Goal: Transaction & Acquisition: Purchase product/service

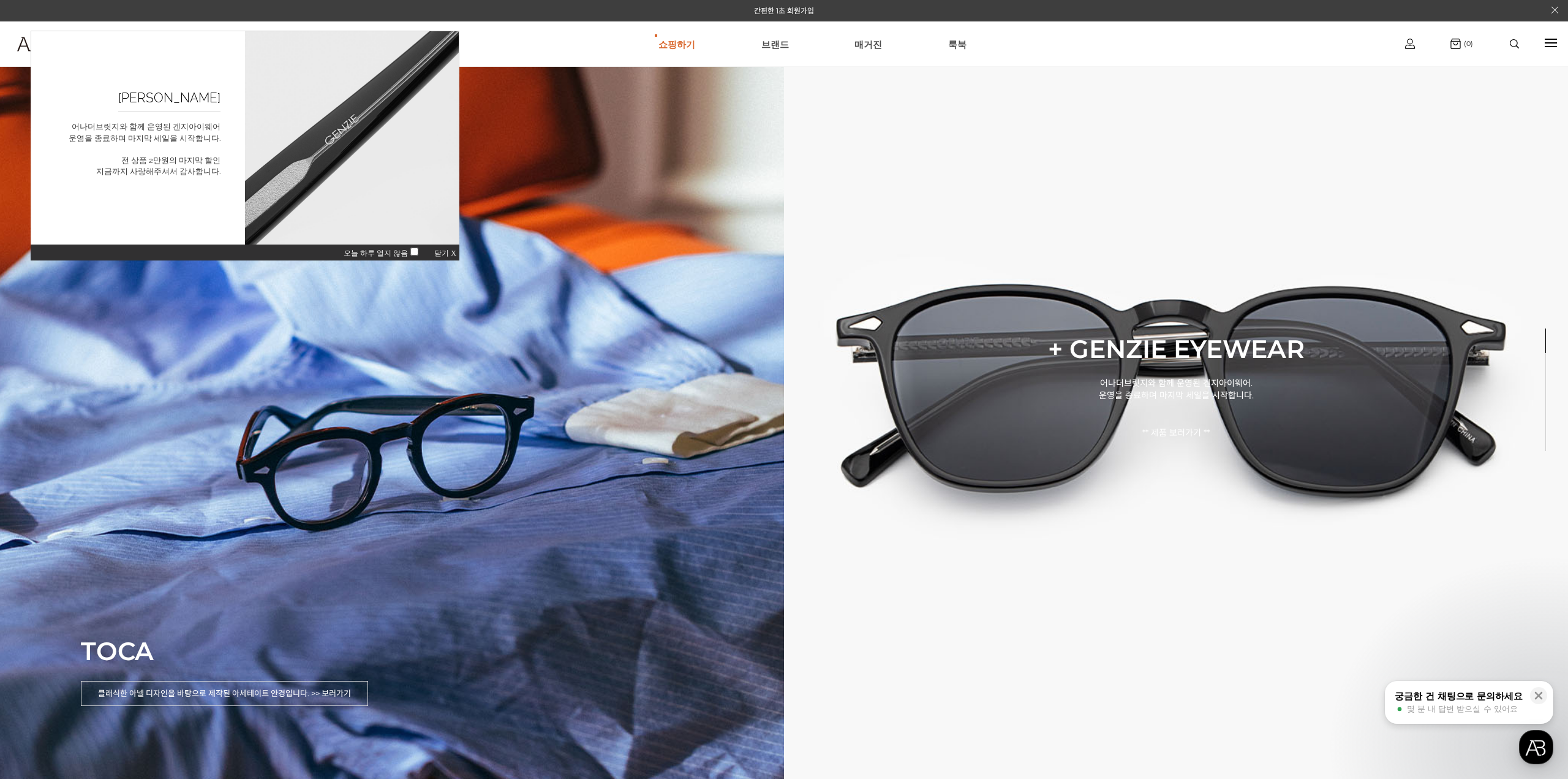
click at [451, 255] on span "닫기 X" at bounding box center [445, 254] width 22 height 9
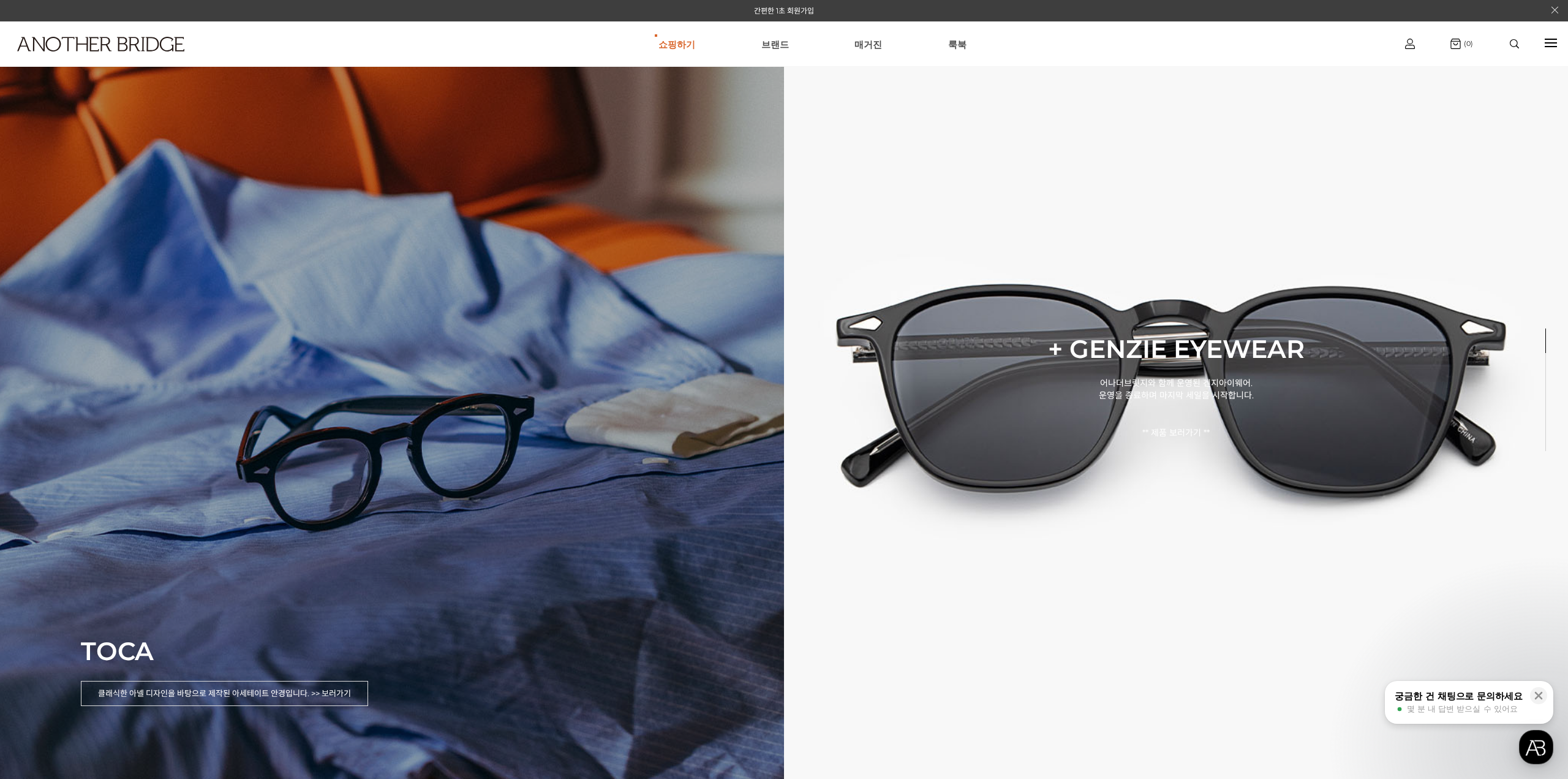
click at [461, 408] on div "TOCA 클래식한 아넬 디자인을 바탕으로 제작된 아세테이트 안경입니다. >> 보러가기" at bounding box center [392, 389] width 784 height 779
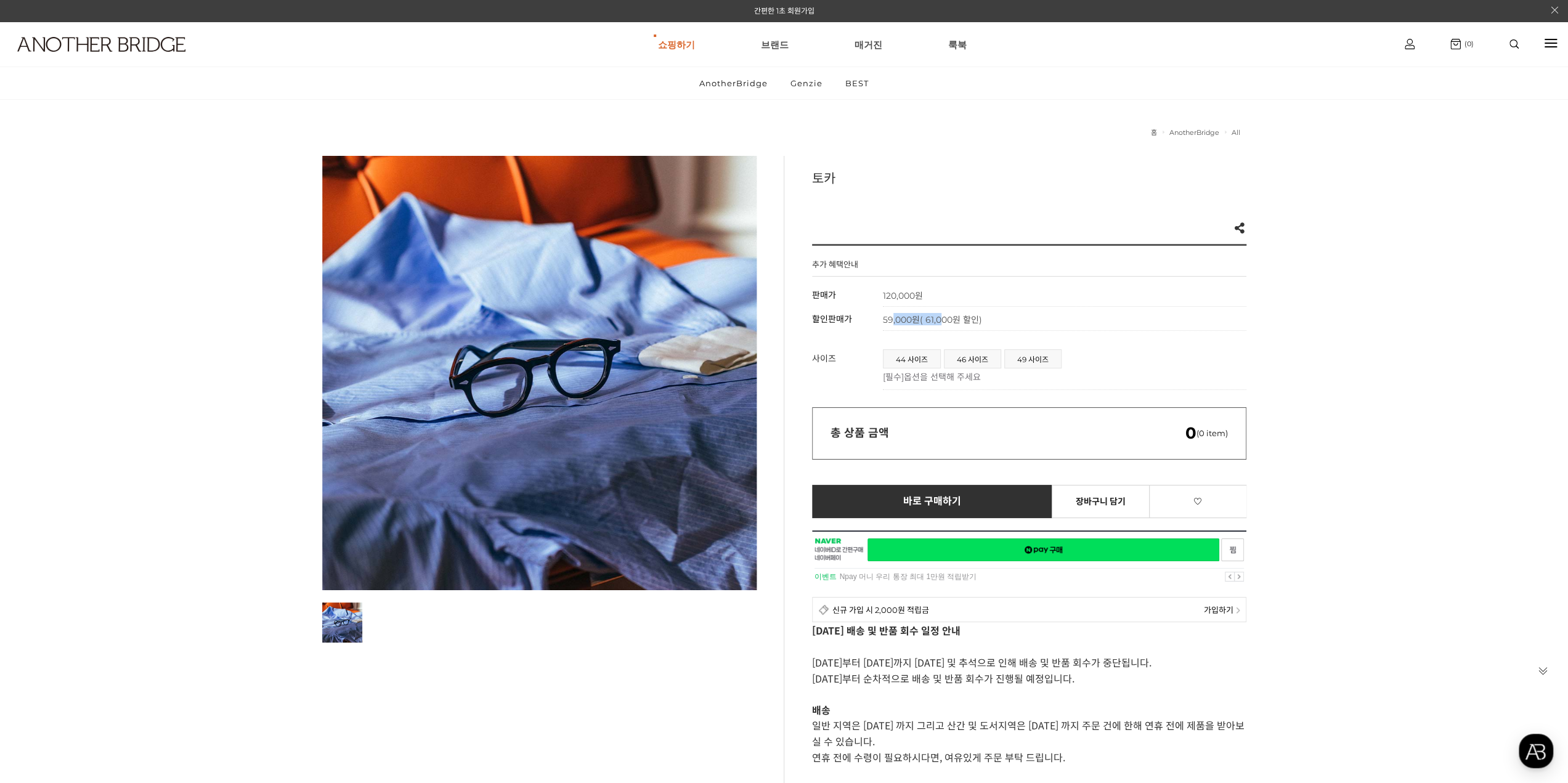
drag, startPoint x: 892, startPoint y: 319, endPoint x: 942, endPoint y: 314, distance: 50.2
click at [942, 314] on span "59,000원 ( 61,000원 할인)" at bounding box center [933, 320] width 99 height 11
click at [942, 314] on span "( 61,000원 할인)" at bounding box center [951, 320] width 62 height 11
drag, startPoint x: 925, startPoint y: 327, endPoint x: 953, endPoint y: 318, distance: 29.4
click at [953, 318] on td "59,000원 ( 61,000원 할인)" at bounding box center [1064, 318] width 363 height 24
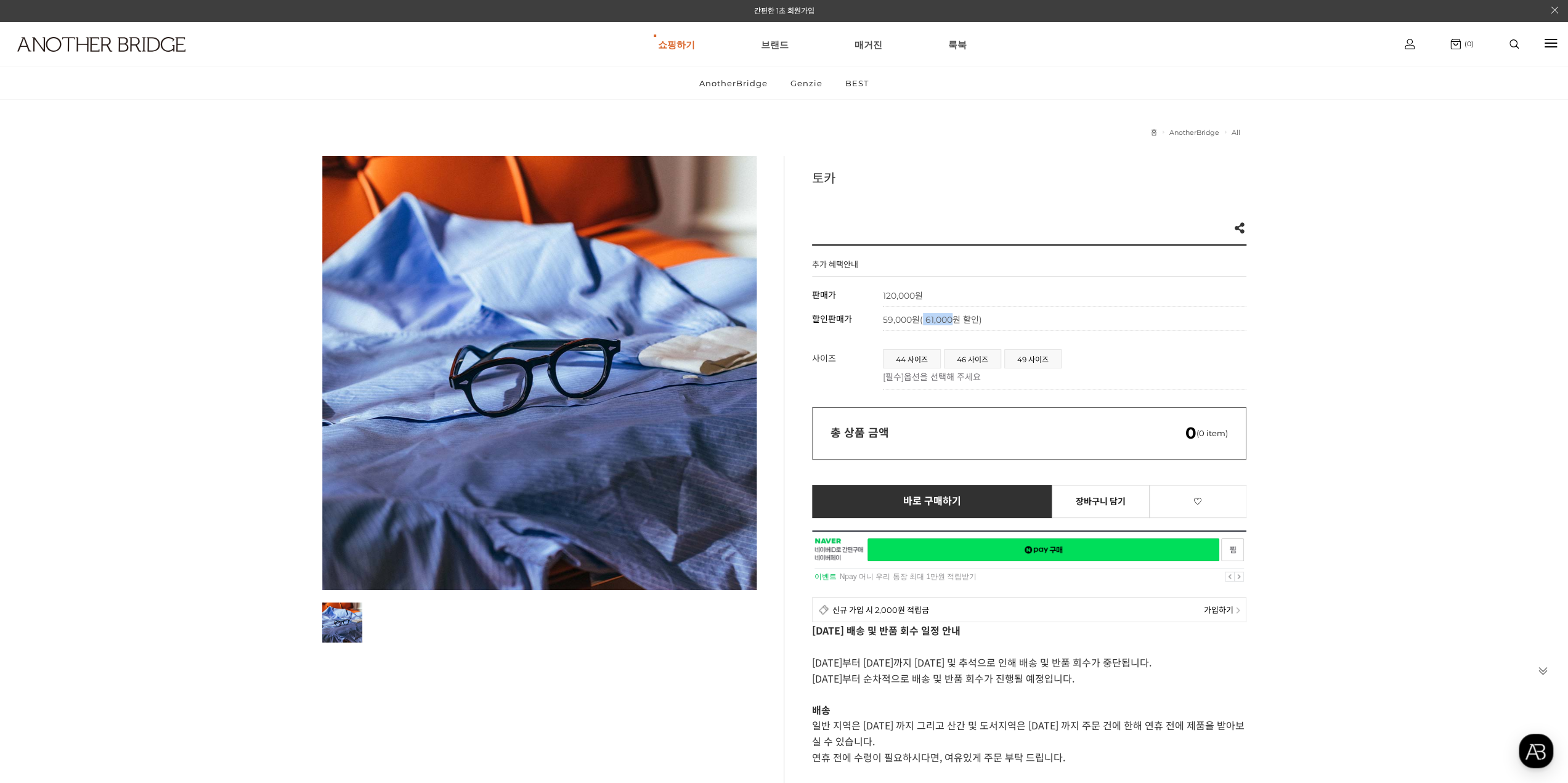
click at [953, 318] on span "( 61,000원 할인)" at bounding box center [951, 320] width 62 height 11
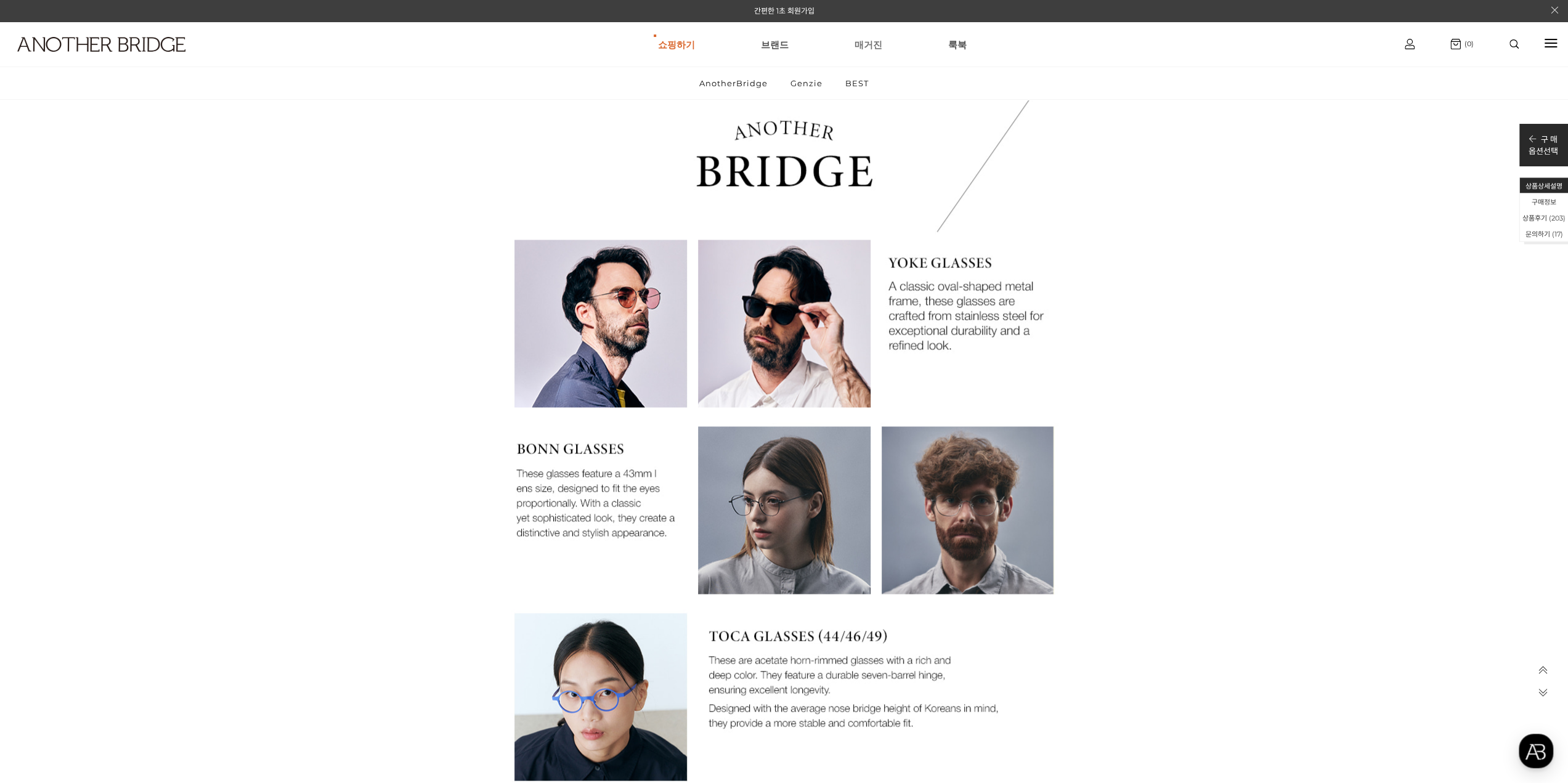
scroll to position [1416, 0]
